Goal: Transaction & Acquisition: Obtain resource

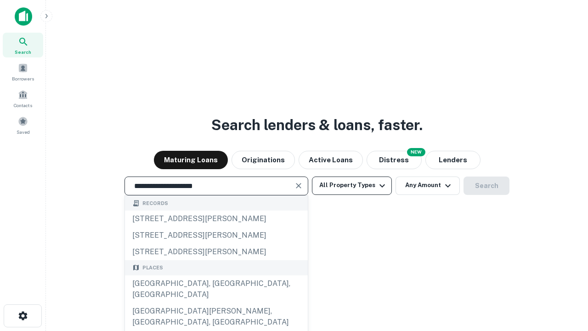
click at [216, 303] on div "Santa Monica, CA, USA" at bounding box center [216, 289] width 183 height 28
click at [352, 185] on button "All Property Types" at bounding box center [352, 185] width 80 height 18
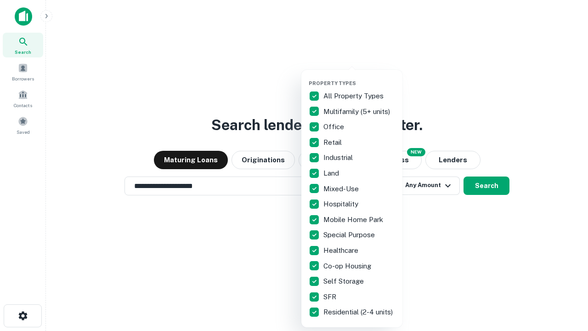
type input "**********"
click at [359, 77] on button "button" at bounding box center [359, 77] width 101 height 0
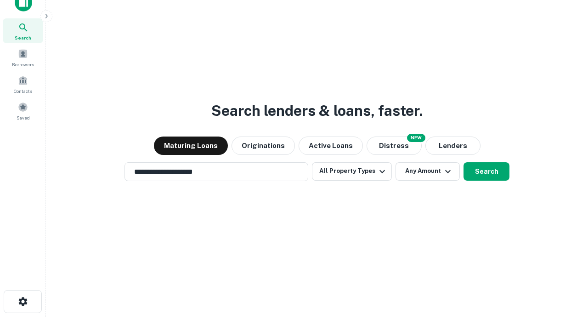
scroll to position [6, 111]
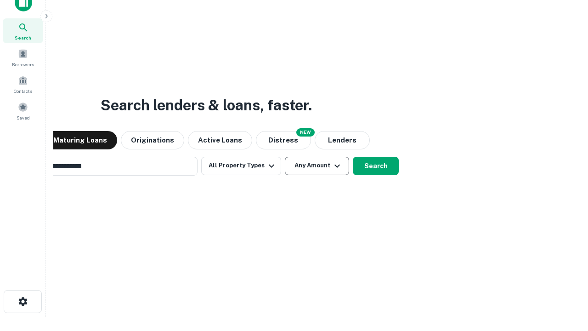
click at [285, 157] on button "Any Amount" at bounding box center [317, 166] width 64 height 18
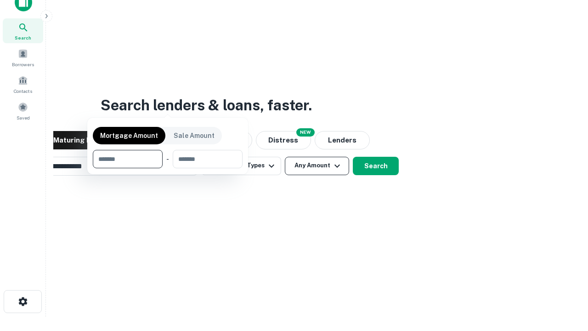
scroll to position [66, 260]
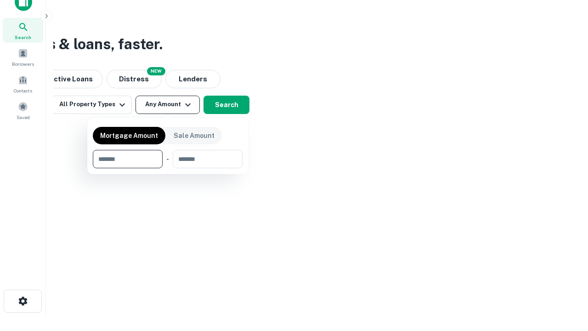
type input "*******"
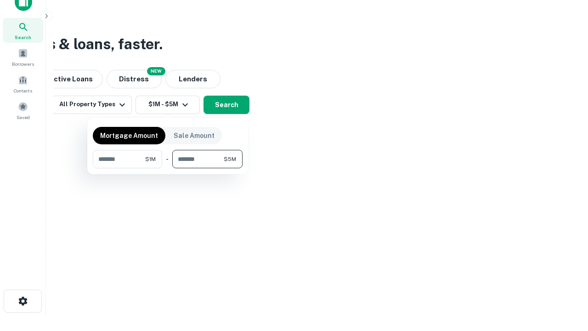
type input "*******"
click at [168, 168] on button "button" at bounding box center [168, 168] width 150 height 0
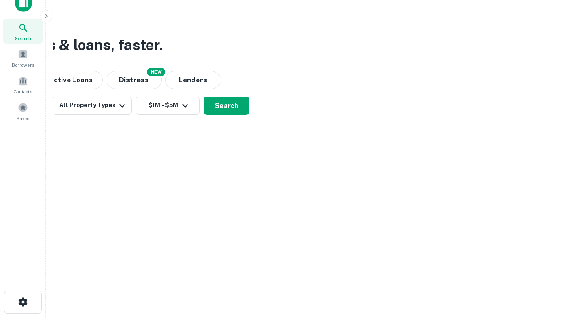
scroll to position [6, 170]
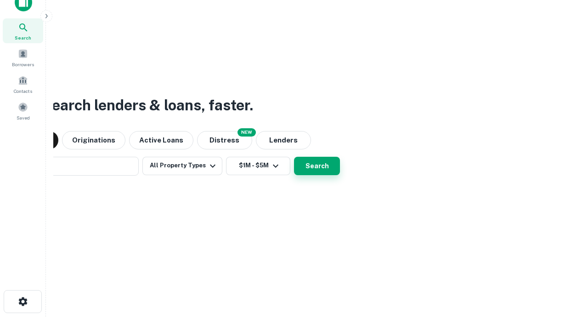
click at [294, 157] on button "Search" at bounding box center [317, 166] width 46 height 18
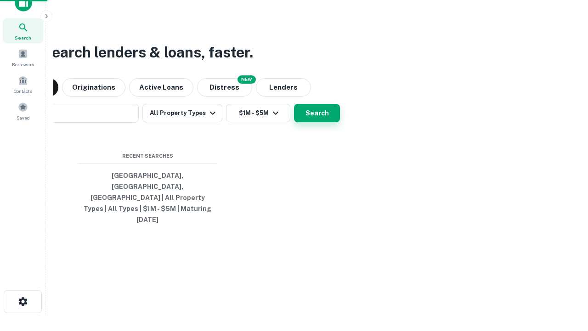
scroll to position [24, 260]
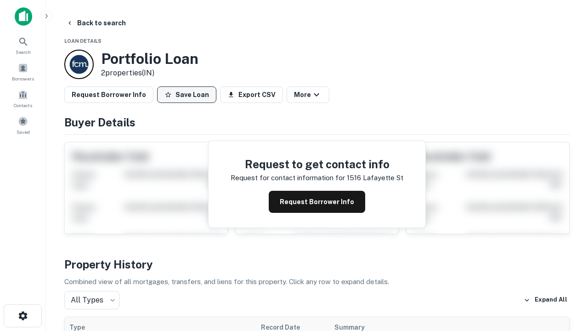
click at [187, 95] on button "Save Loan" at bounding box center [186, 94] width 59 height 17
click at [189, 95] on button "Loan Saved" at bounding box center [188, 94] width 63 height 17
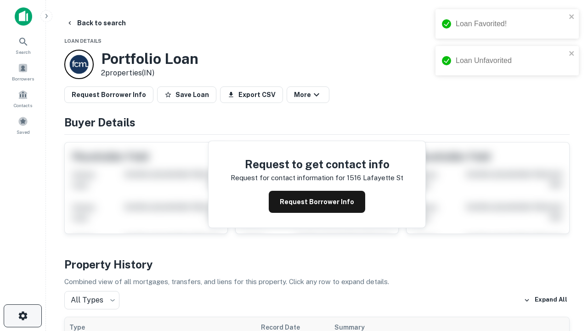
click at [23, 316] on icon "button" at bounding box center [22, 315] width 11 height 11
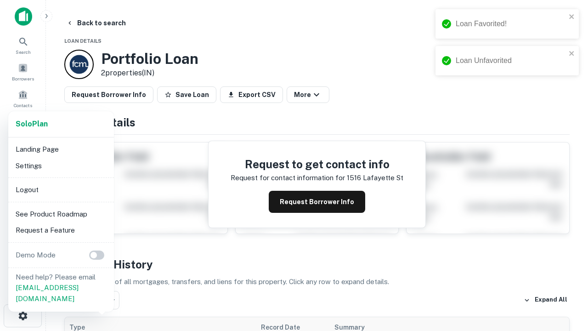
click at [61, 189] on li "Logout" at bounding box center [61, 189] width 98 height 17
